Goal: Task Accomplishment & Management: Manage account settings

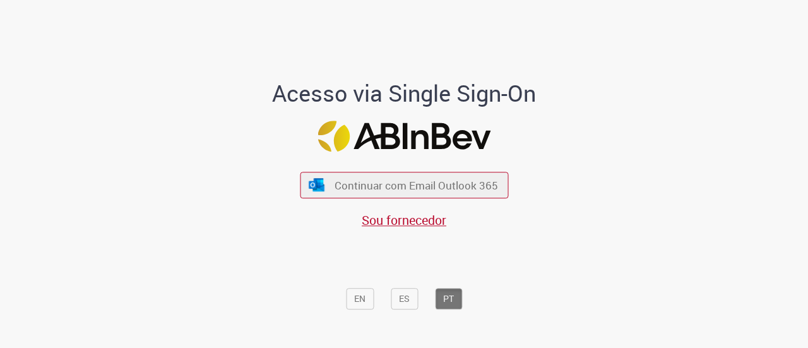
click at [389, 182] on span "Continuar com Email Outlook 365" at bounding box center [415, 185] width 163 height 15
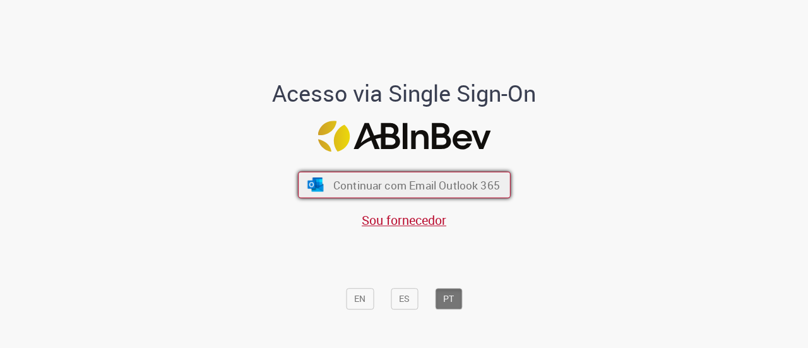
drag, startPoint x: 0, startPoint y: 0, endPoint x: 389, endPoint y: 182, distance: 429.3
click at [389, 182] on span "Continuar com Email Outlook 365" at bounding box center [416, 184] width 167 height 15
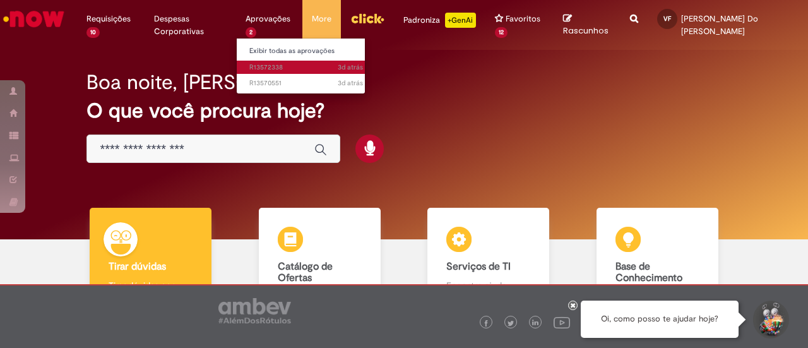
click at [269, 70] on span "3d atrás 3 dias atrás R13572338" at bounding box center [306, 67] width 114 height 10
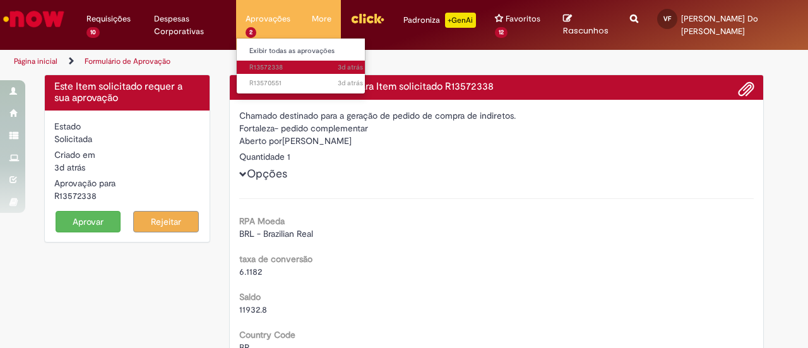
click at [269, 70] on span "3d atrás 3 dias atrás R13572338" at bounding box center [306, 67] width 114 height 10
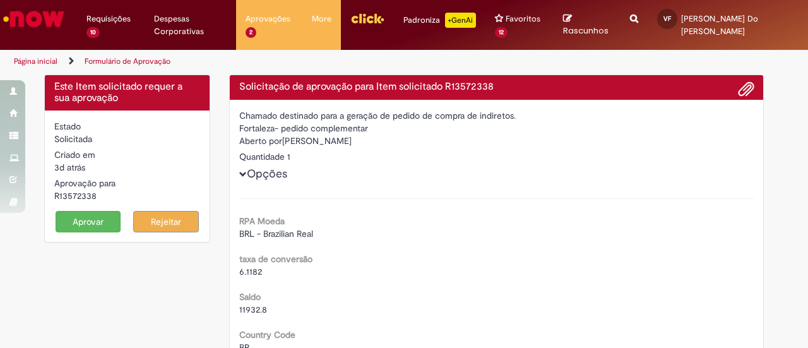
click at [95, 223] on button "Aprovar" at bounding box center [89, 221] width 66 height 21
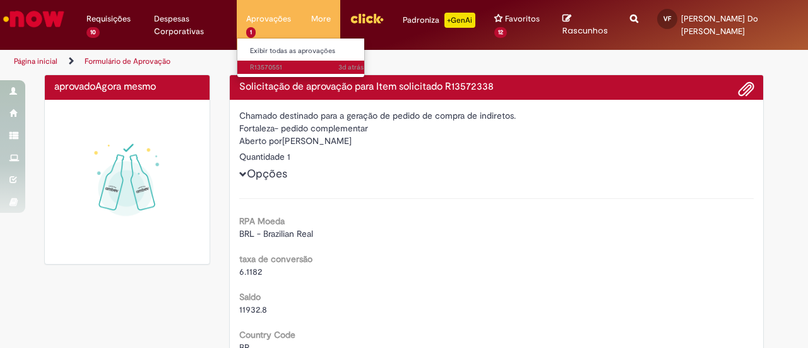
click at [277, 62] on span "3d atrás 3 dias atrás R13570551" at bounding box center [307, 67] width 114 height 10
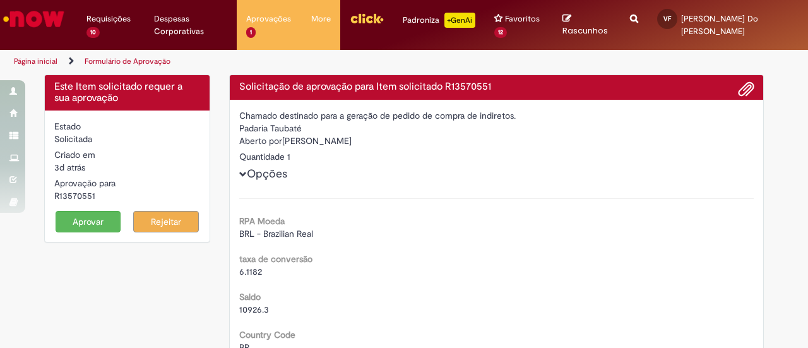
click at [69, 218] on button "Aprovar" at bounding box center [89, 221] width 66 height 21
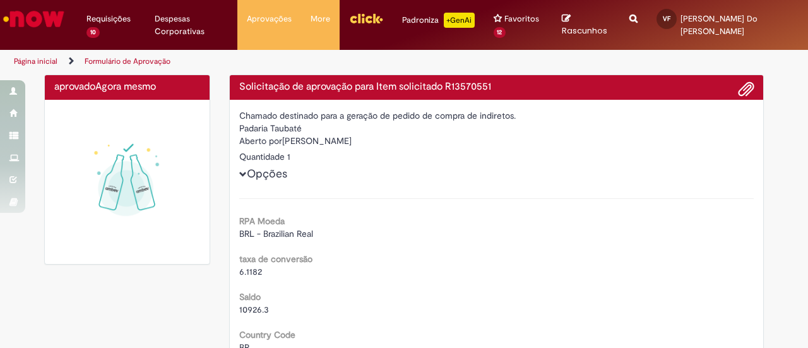
click at [352, 16] on img "Menu Cabeçalho" at bounding box center [366, 18] width 34 height 19
click at [42, 19] on img "Ir para a Homepage" at bounding box center [33, 18] width 65 height 25
